Goal: Task Accomplishment & Management: Complete application form

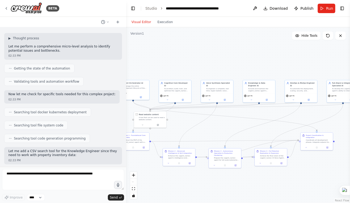
scroll to position [1582, 0]
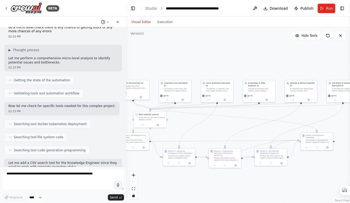
click at [106, 21] on button at bounding box center [105, 22] width 13 height 6
click at [96, 31] on span at bounding box center [89, 33] width 47 height 4
click at [107, 23] on icon at bounding box center [107, 21] width 3 height 3
drag, startPoint x: 125, startPoint y: 118, endPoint x: 124, endPoint y: 153, distance: 35.2
click at [124, 153] on div at bounding box center [63, 101] width 126 height 203
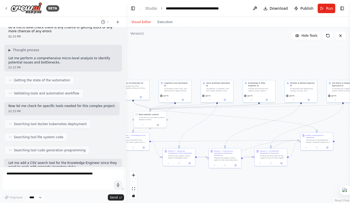
click at [124, 153] on div at bounding box center [125, 101] width 2 height 203
drag, startPoint x: 126, startPoint y: 118, endPoint x: 120, endPoint y: 118, distance: 6.8
click at [120, 118] on div "BETA Of course. To commission a Crew AI system to build me, you need to provide…" at bounding box center [175, 101] width 350 height 203
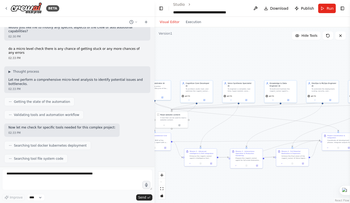
scroll to position [1417, 0]
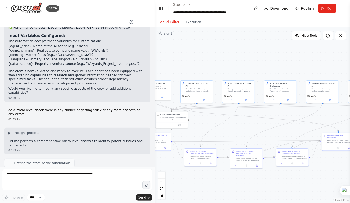
drag, startPoint x: 124, startPoint y: 117, endPoint x: 155, endPoint y: 174, distance: 64.3
click at [155, 174] on div "BETA Of course. To commission a Crew AI system to build me, you need to provide…" at bounding box center [175, 101] width 350 height 203
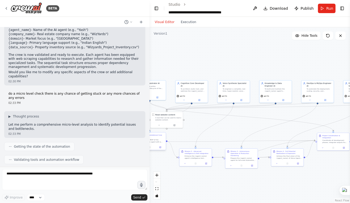
scroll to position [1430, 0]
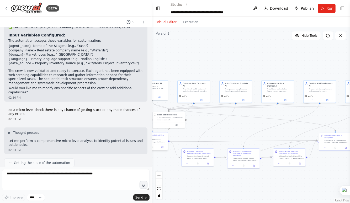
drag, startPoint x: 153, startPoint y: 117, endPoint x: 152, endPoint y: 145, distance: 27.8
click at [152, 145] on div "BETA Of course. To commission a Crew AI system to build me, you need to provide…" at bounding box center [175, 101] width 350 height 203
click at [150, 166] on div at bounding box center [151, 101] width 2 height 203
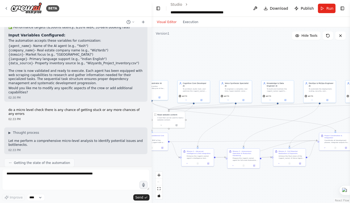
click at [150, 166] on div at bounding box center [151, 101] width 2 height 203
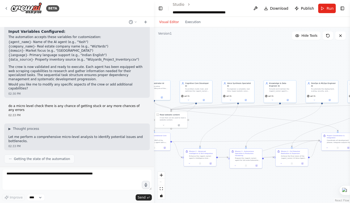
drag, startPoint x: 150, startPoint y: 117, endPoint x: 155, endPoint y: 154, distance: 37.4
click at [155, 154] on div "BETA Of course. To commission a Crew AI system to build me, you need to provide…" at bounding box center [175, 101] width 350 height 203
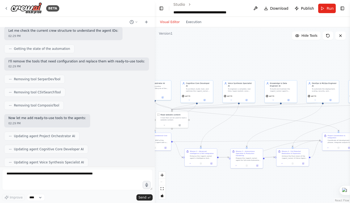
scroll to position [1008, 0]
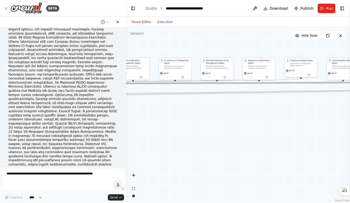
click at [118, 24] on icon at bounding box center [118, 22] width 4 height 4
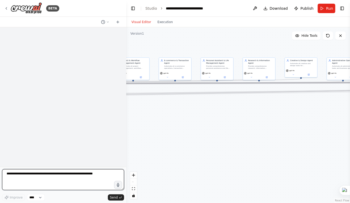
click at [30, 174] on textarea at bounding box center [63, 179] width 122 height 21
type textarea "**********"
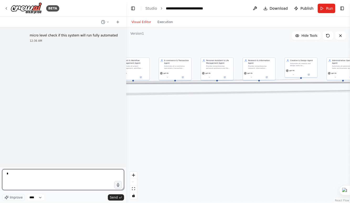
type textarea "**"
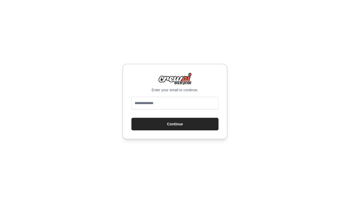
click at [161, 104] on input "email" at bounding box center [174, 103] width 87 height 13
type input "**********"
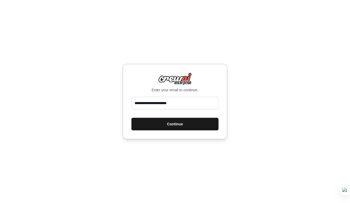
click at [174, 122] on button "Continue" at bounding box center [174, 124] width 87 height 13
